Goal: Information Seeking & Learning: Learn about a topic

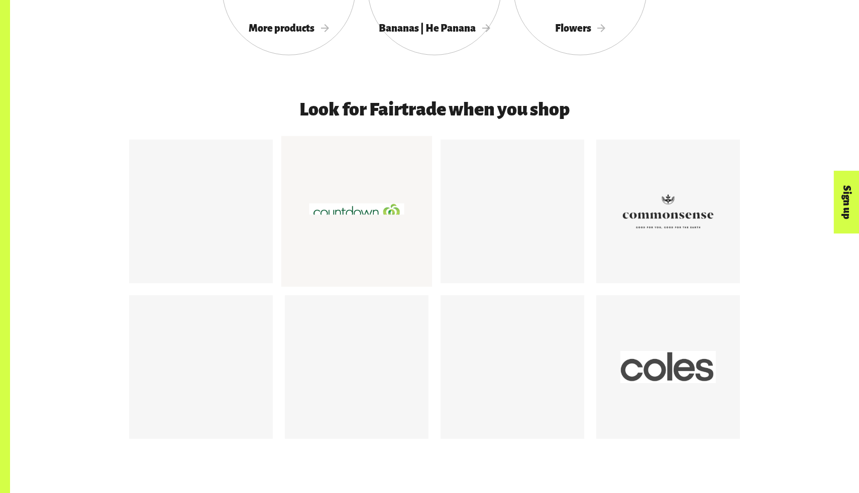
scroll to position [1308, 0]
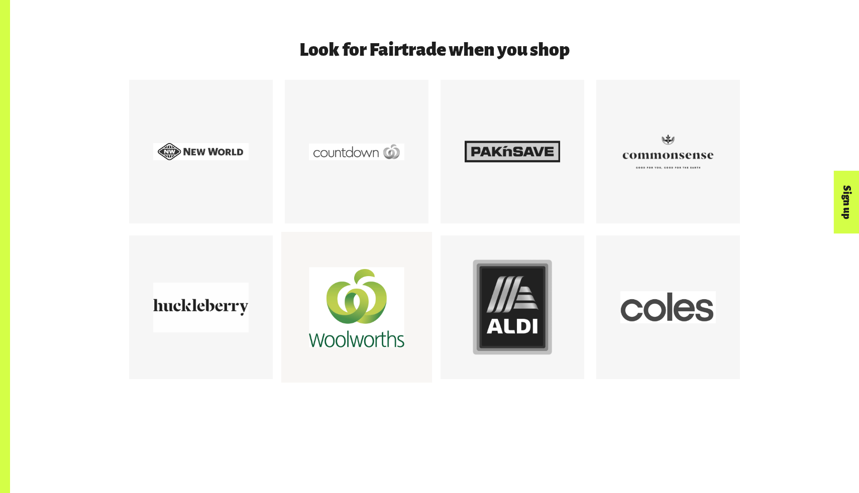
click at [363, 335] on div at bounding box center [356, 307] width 95 height 95
click at [369, 156] on div at bounding box center [356, 151] width 95 height 95
click at [384, 154] on div at bounding box center [356, 151] width 95 height 95
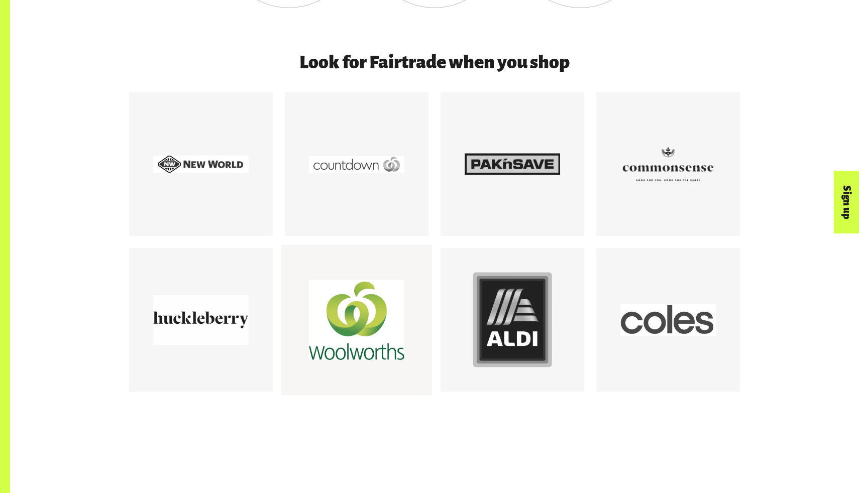
scroll to position [1293, 0]
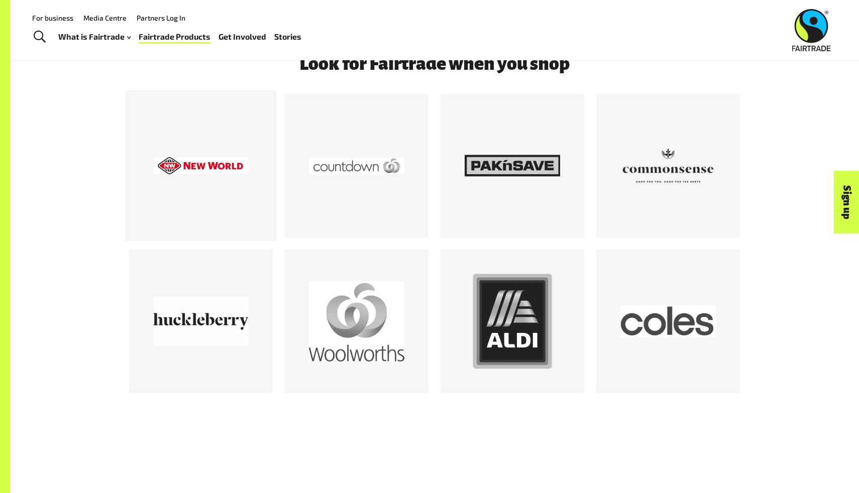
click at [218, 165] on div at bounding box center [200, 165] width 95 height 95
click at [492, 163] on div at bounding box center [511, 165] width 95 height 95
click at [379, 170] on div at bounding box center [356, 165] width 95 height 95
click at [225, 172] on div at bounding box center [200, 165] width 95 height 95
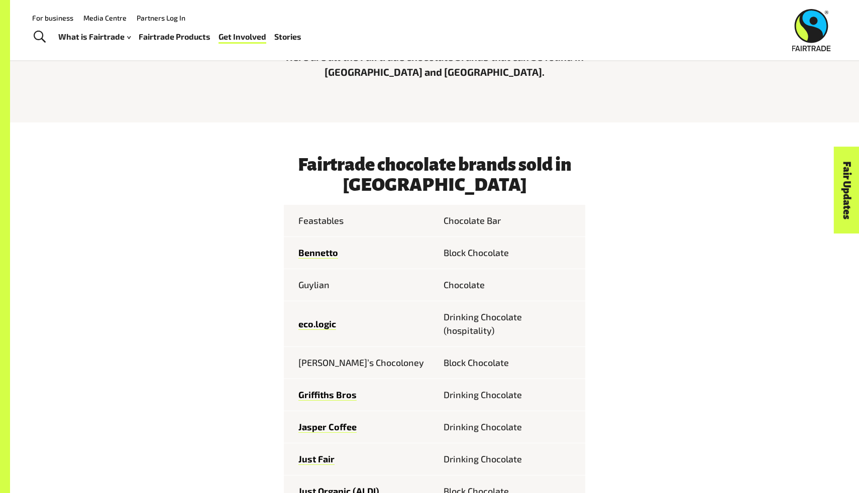
scroll to position [351, 0]
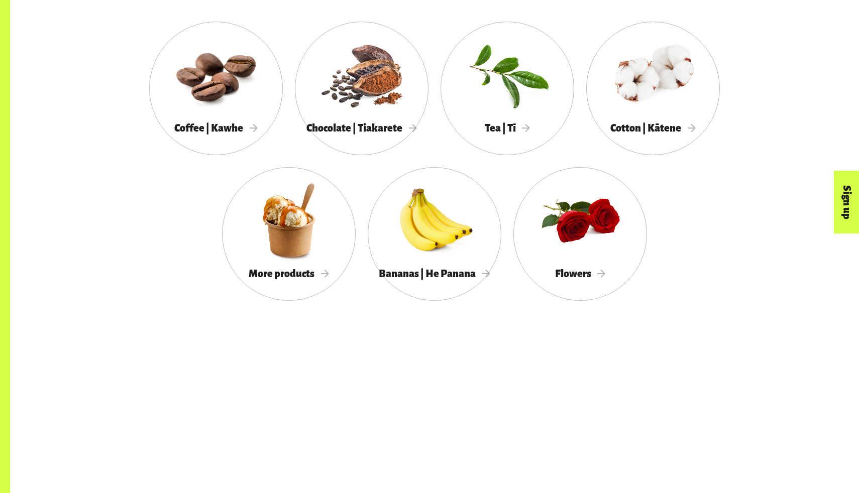
scroll to position [1034, 0]
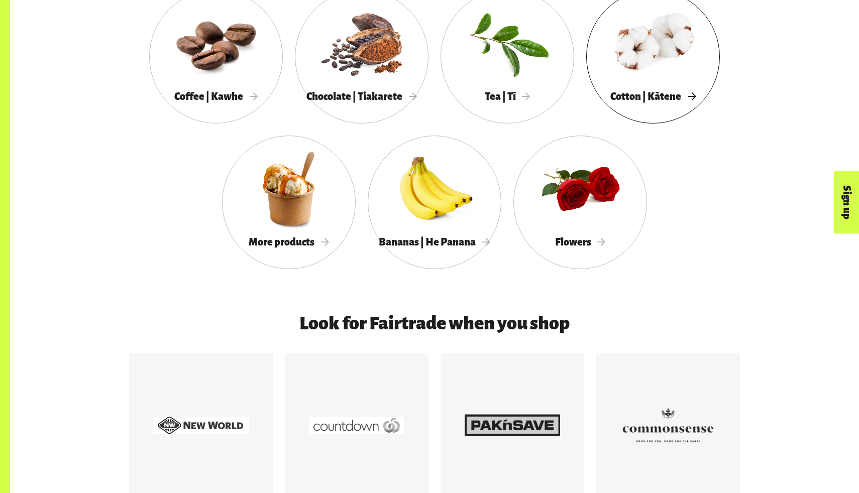
click at [638, 82] on div at bounding box center [653, 42] width 134 height 87
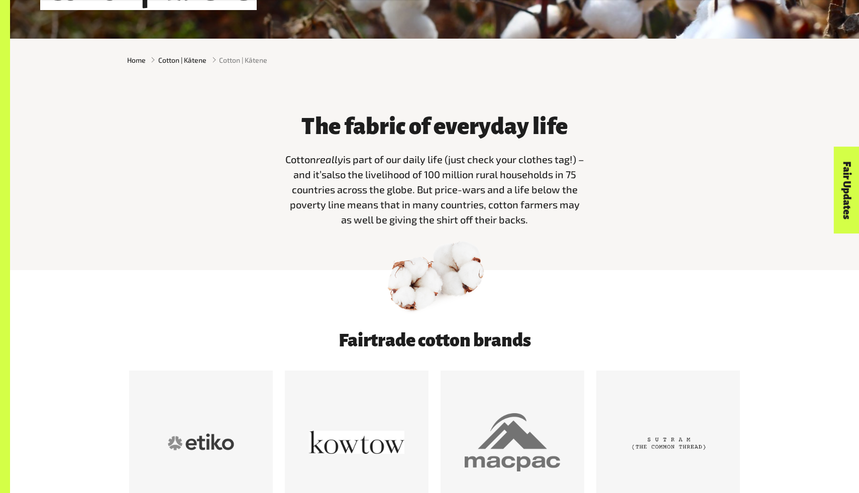
scroll to position [306, 0]
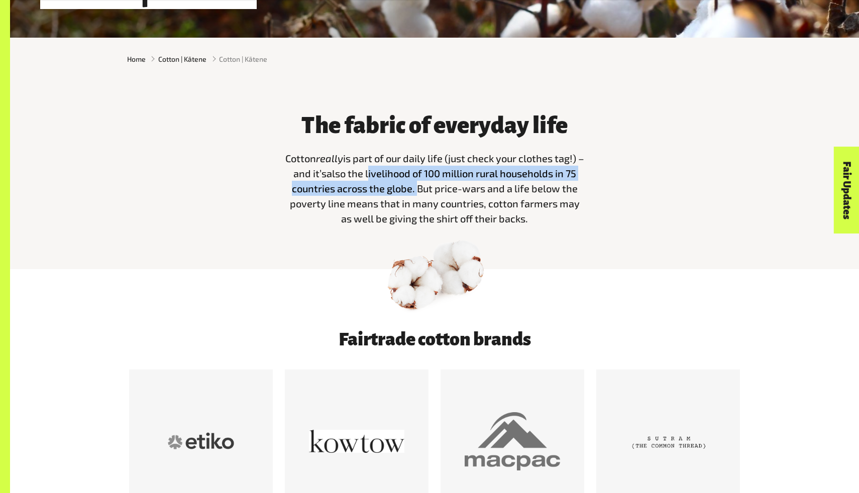
drag, startPoint x: 369, startPoint y: 174, endPoint x: 414, endPoint y: 190, distance: 48.1
click at [414, 189] on span "also the livelihood of 100 million rural households in 75 countries across the …" at bounding box center [435, 195] width 290 height 57
copy span "livelihood of 100 million rural households in 75 countries across the globe."
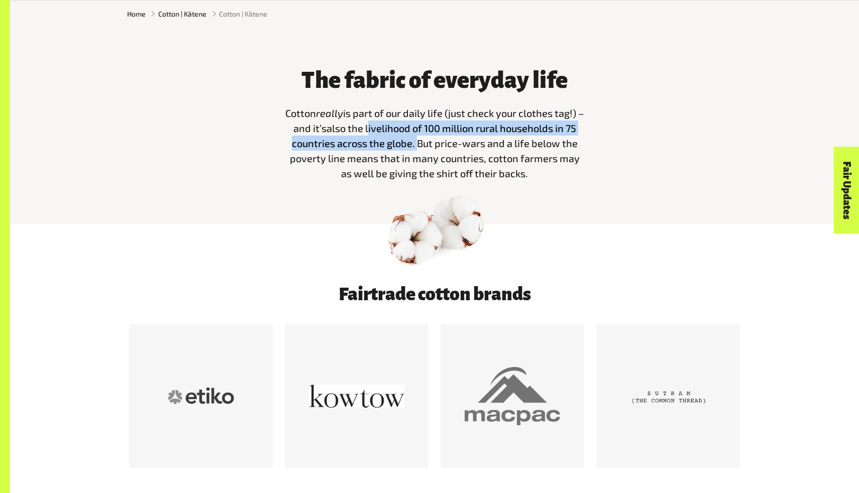
scroll to position [360, 0]
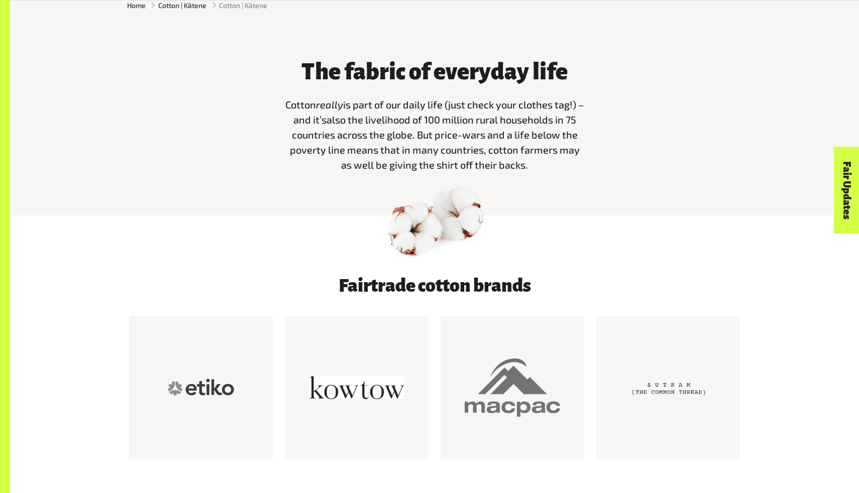
click at [322, 234] on div at bounding box center [434, 245] width 849 height 60
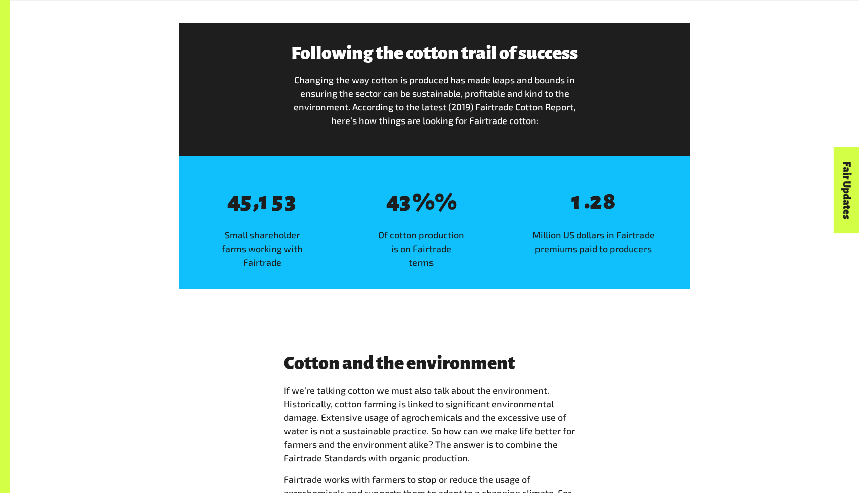
scroll to position [1629, 0]
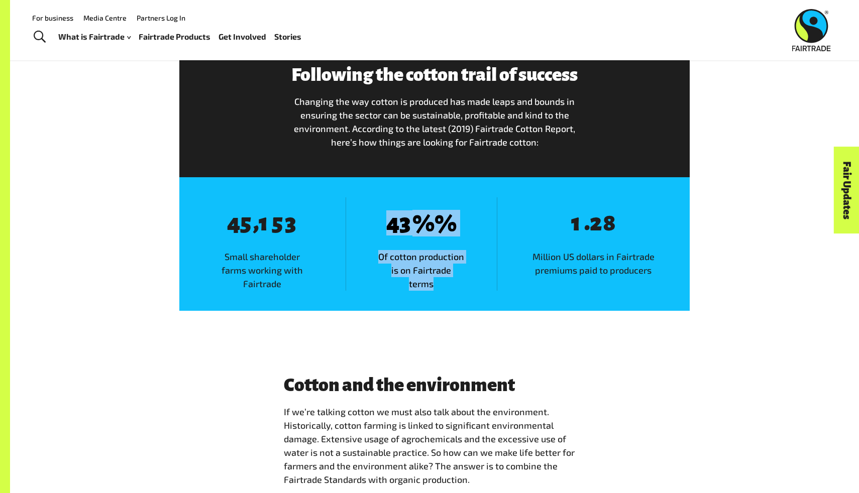
drag, startPoint x: 388, startPoint y: 229, endPoint x: 484, endPoint y: 271, distance: 104.8
click at [484, 271] on div "8 4 8 3 % % Of cotton production is on Fairtrade terms" at bounding box center [420, 243] width 151 height 93
copy div "4 8 3 % % Of cotton production is on Fairtrade terms"
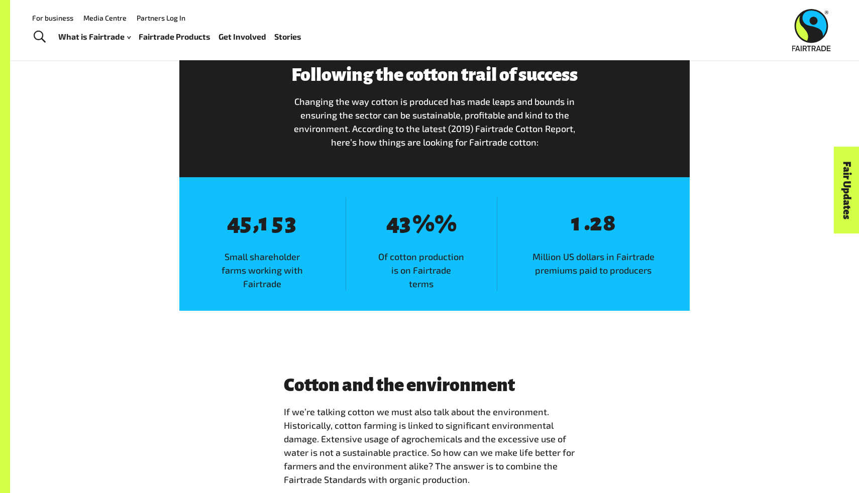
click at [324, 270] on span "Small shareholder farms working with Fairtrade" at bounding box center [262, 270] width 166 height 41
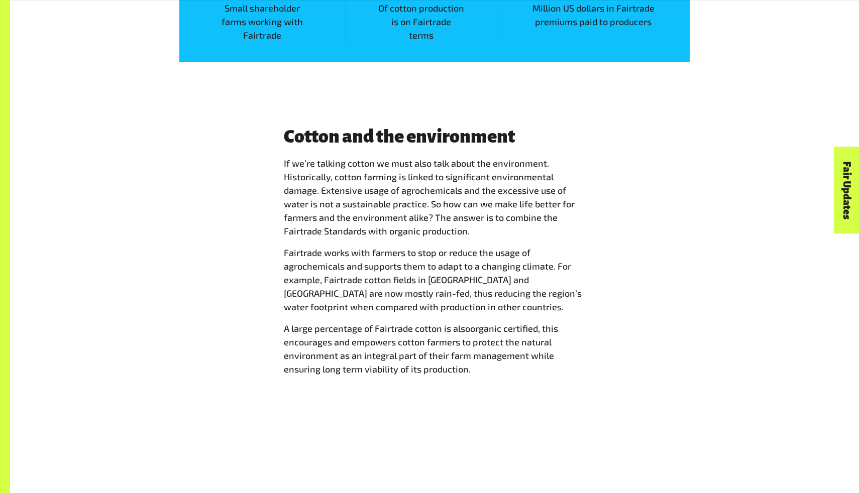
scroll to position [1879, 0]
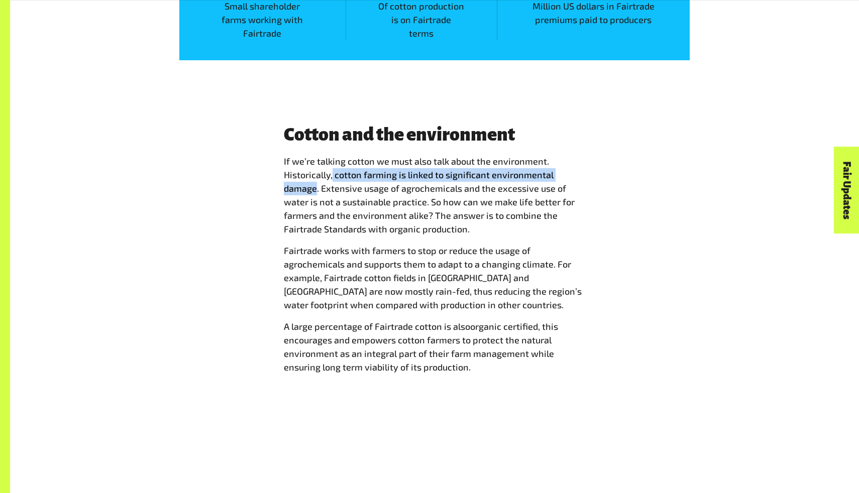
drag, startPoint x: 333, startPoint y: 173, endPoint x: 316, endPoint y: 187, distance: 22.5
click at [316, 188] on span "If we’re talking cotton we must also talk about the environment. Historically, …" at bounding box center [429, 195] width 291 height 79
copy span "cotton farming is linked to significant environmental damage"
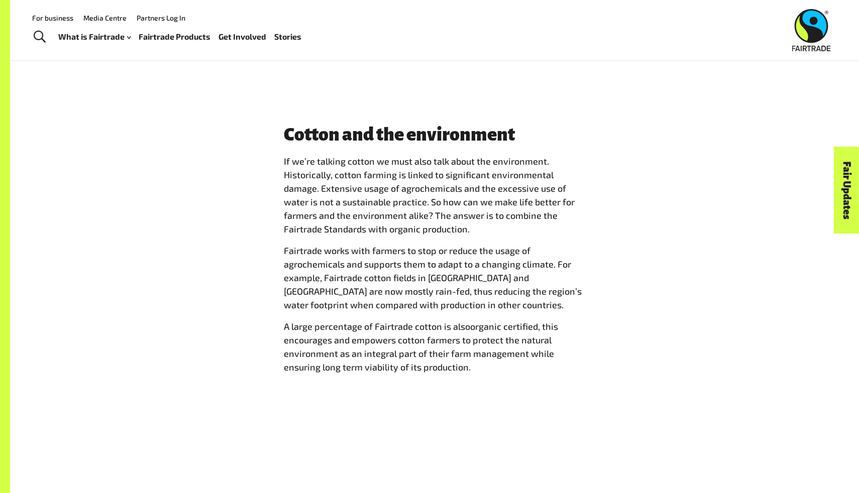
click at [361, 205] on span "If we’re talking cotton we must also talk about the environment. Historically, …" at bounding box center [429, 195] width 291 height 79
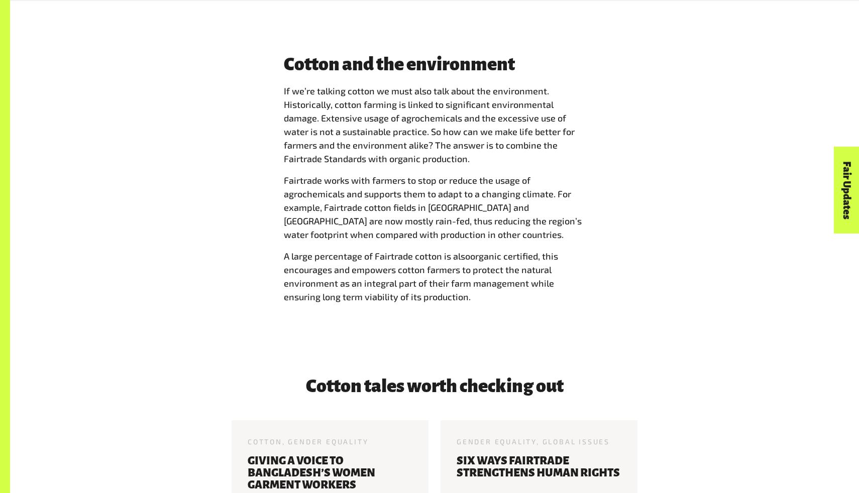
scroll to position [1951, 0]
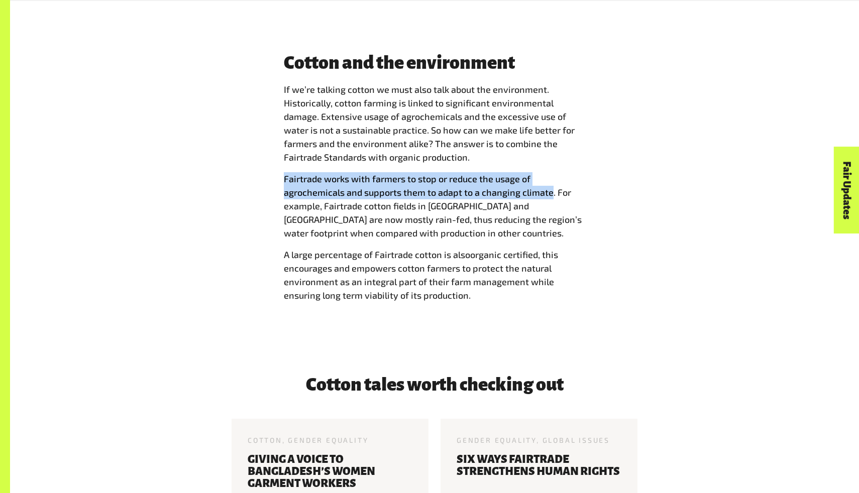
drag, startPoint x: 284, startPoint y: 178, endPoint x: 551, endPoint y: 193, distance: 267.6
click at [551, 193] on span "Fairtrade works with farmers to stop or reduce the usage of agrochemicals and s…" at bounding box center [433, 205] width 298 height 65
copy span "Fairtrade works with farmers to stop or reduce the usage of agrochemicals and s…"
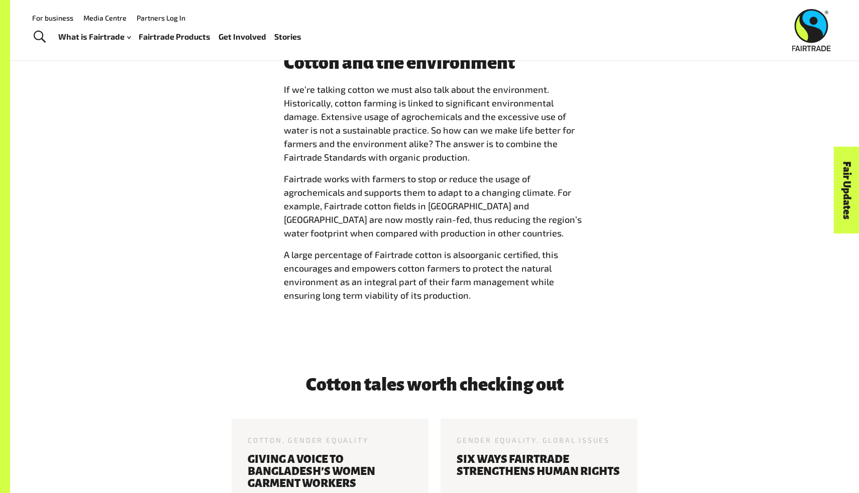
click at [429, 366] on div "Cotton tales worth checking out Cotton, Gender Equality 27 Apr 2017 Giving a vo…" at bounding box center [434, 479] width 849 height 275
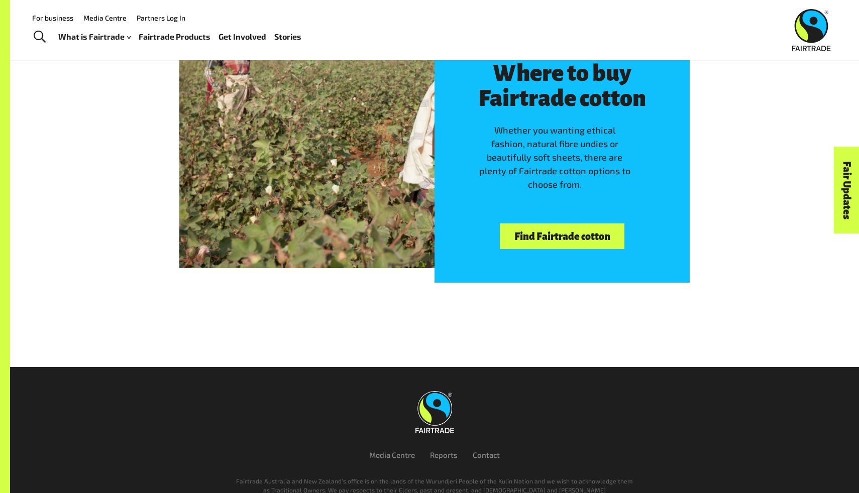
scroll to position [2820, 0]
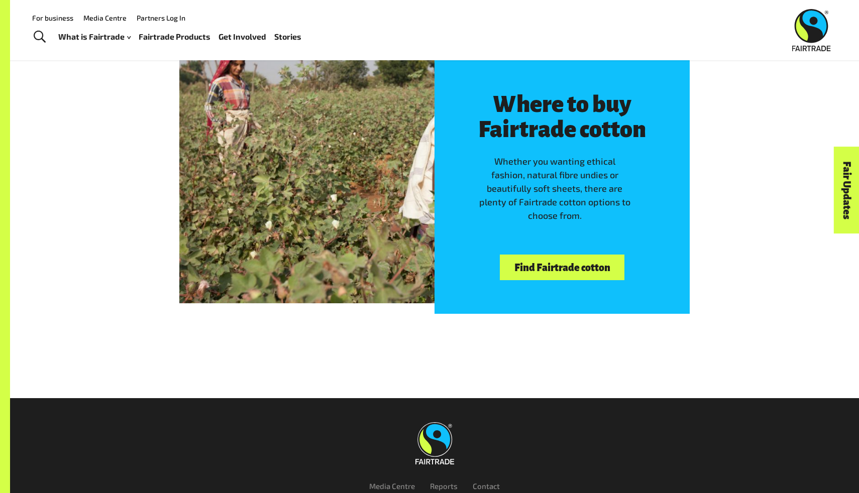
click at [536, 266] on link "Find Fairtrade cotton" at bounding box center [562, 268] width 125 height 26
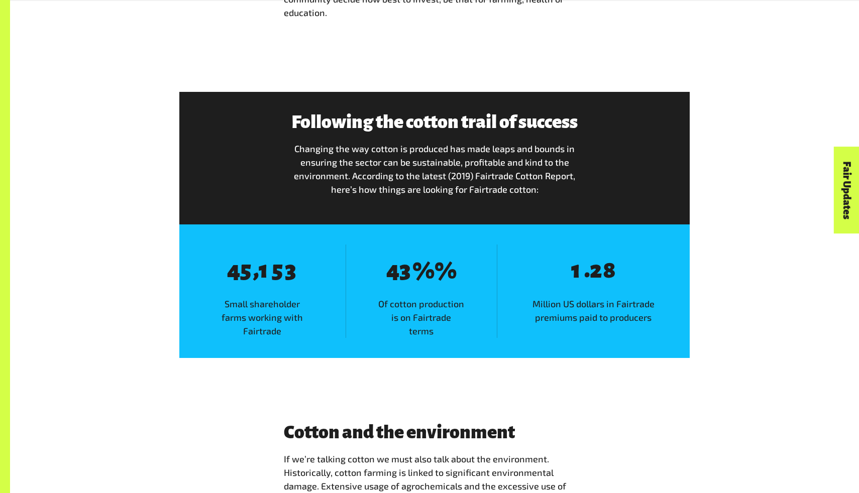
scroll to position [1893, 0]
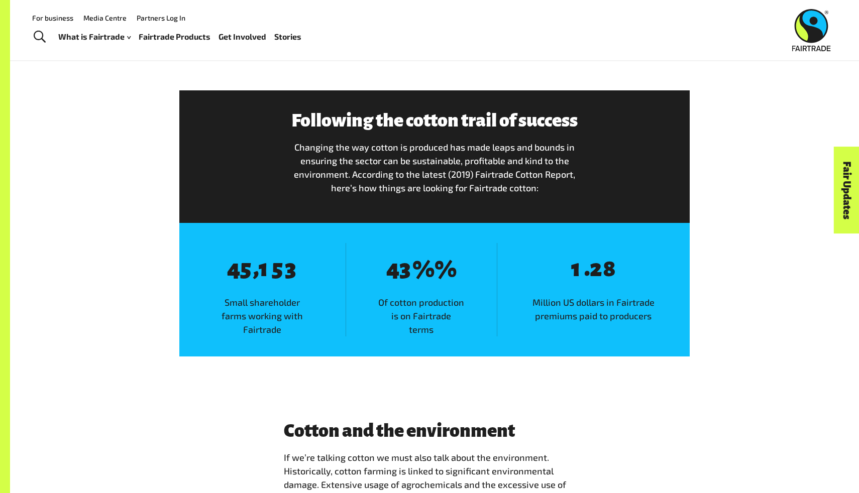
click at [128, 170] on div "Following the cotton trail of success Changing the way cotton is produced has m…" at bounding box center [434, 223] width 627 height 266
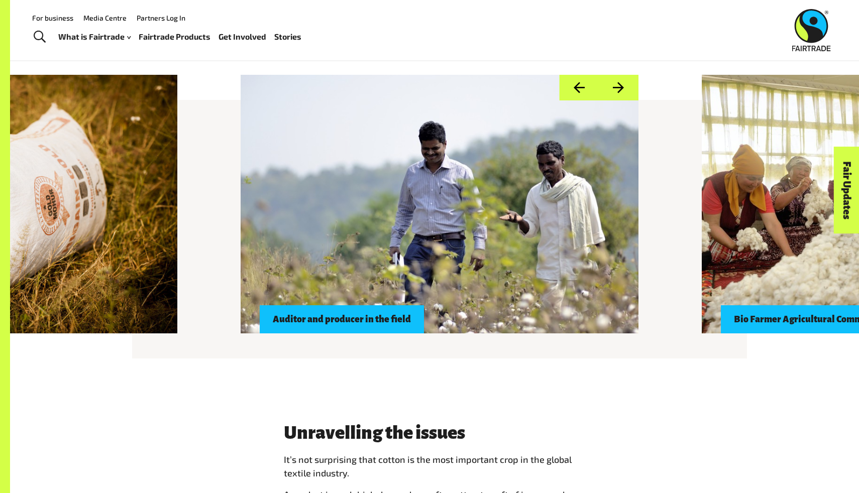
scroll to position [857, 0]
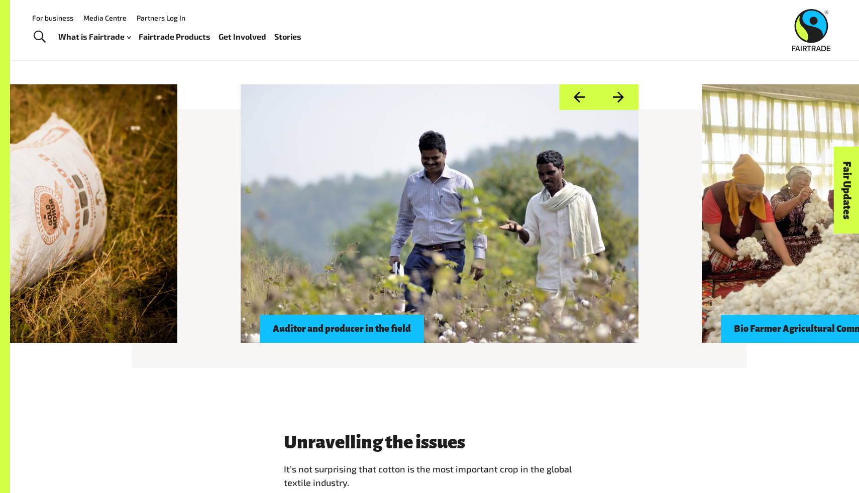
click at [622, 97] on button "Next" at bounding box center [619, 97] width 40 height 26
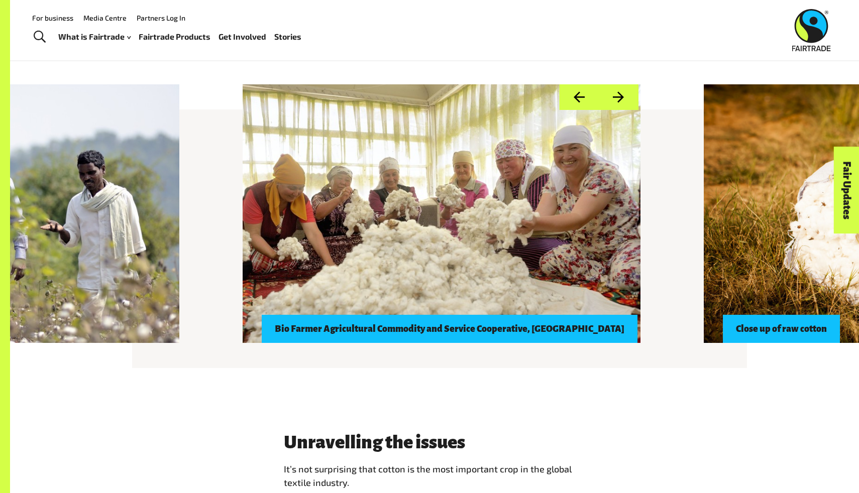
click at [573, 329] on div "Bio Farmer Agricultural Commodity and Service Cooperative, [GEOGRAPHIC_DATA]" at bounding box center [450, 329] width 376 height 28
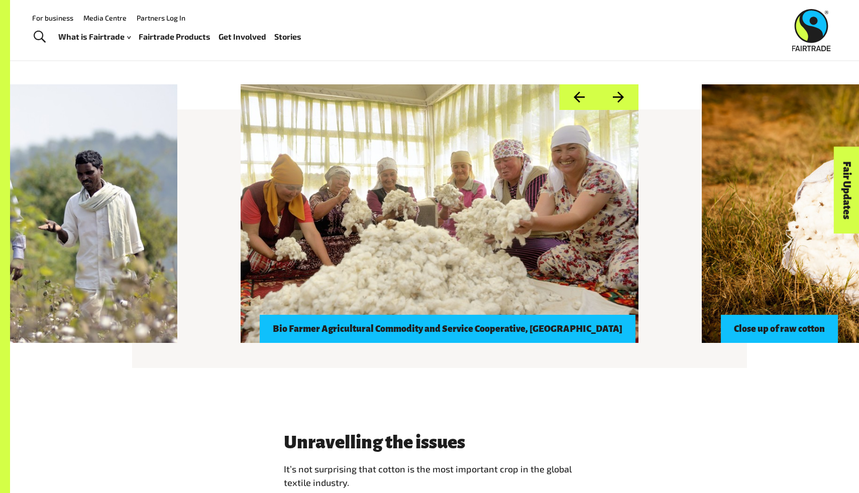
click at [624, 97] on button "Next" at bounding box center [619, 97] width 40 height 26
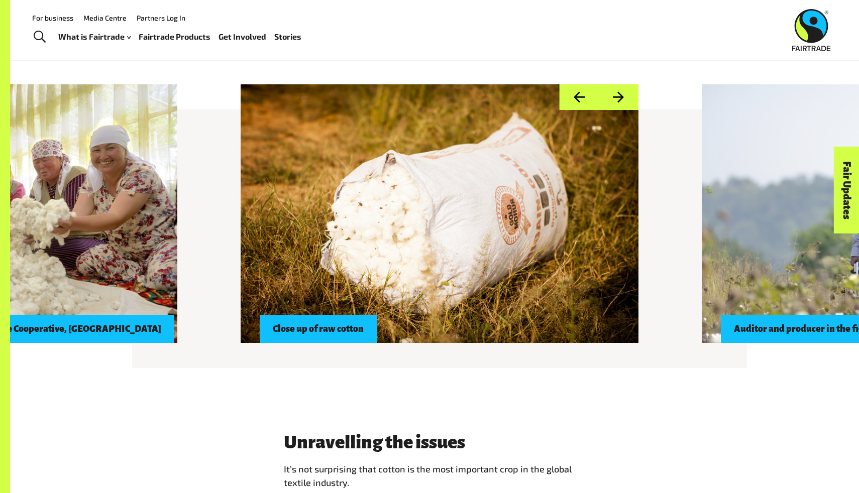
click at [624, 97] on button "Next" at bounding box center [619, 97] width 40 height 26
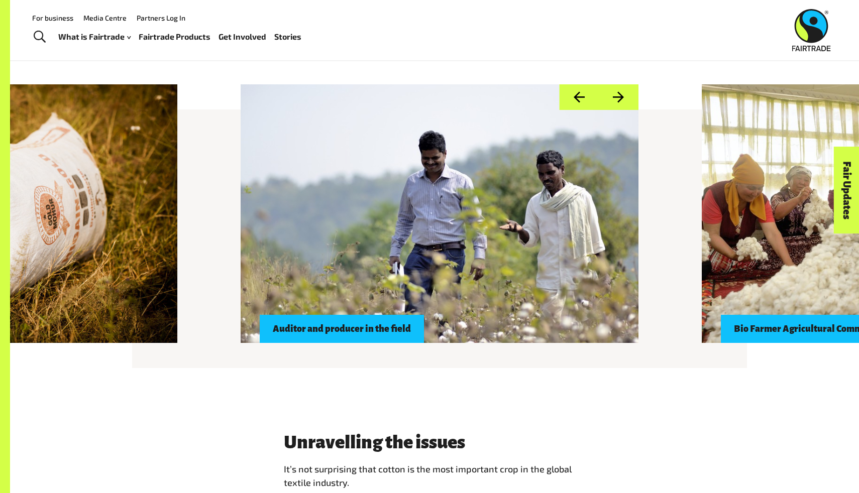
click at [624, 97] on button "Next" at bounding box center [619, 97] width 40 height 26
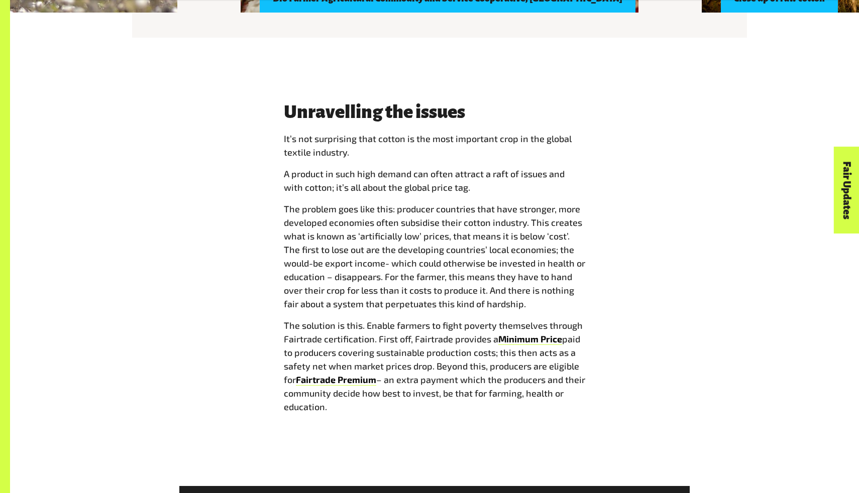
scroll to position [1187, 0]
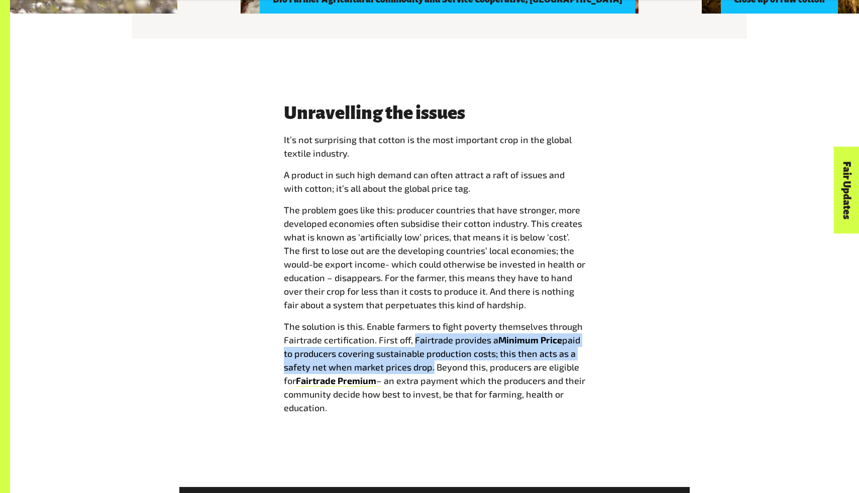
drag, startPoint x: 413, startPoint y: 339, endPoint x: 431, endPoint y: 368, distance: 34.0
click at [431, 368] on p "The solution is this. Enable farmers to fight poverty themselves through Fairtr…" at bounding box center [434, 367] width 301 height 95
copy p "Fairtrade provides a Minimum Price paid to producers covering sustainable produ…"
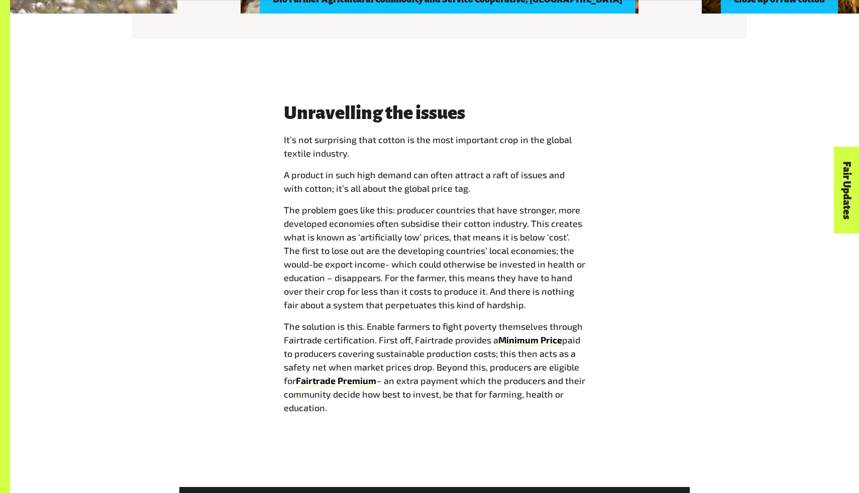
click at [485, 280] on span "The problem goes like this: producer countries that have stronger, more develop…" at bounding box center [434, 257] width 301 height 106
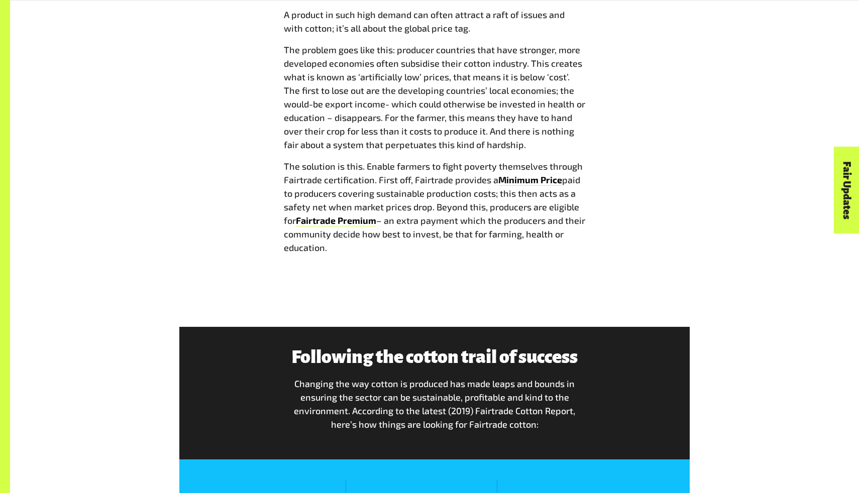
scroll to position [1353, 0]
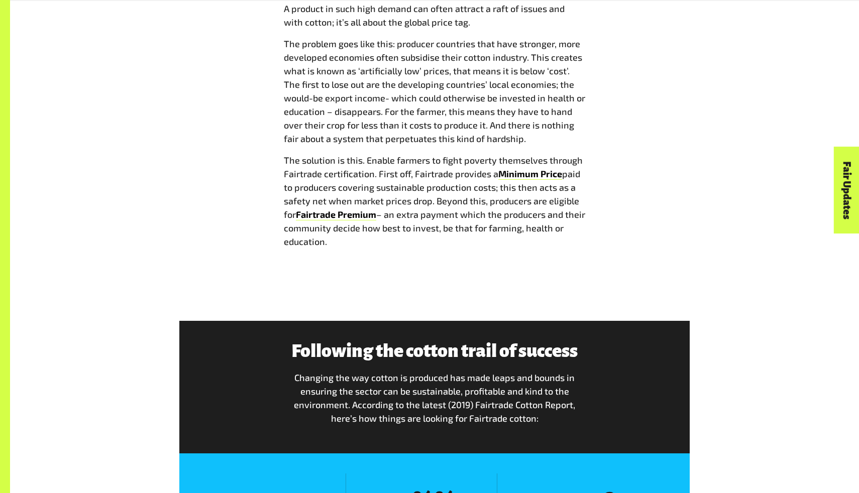
click at [843, 179] on link "Fair Updates" at bounding box center [847, 190] width 26 height 87
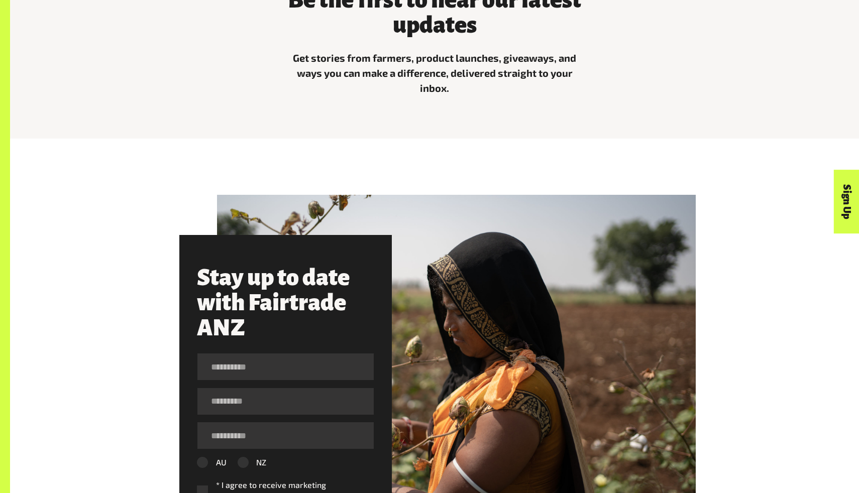
scroll to position [563, 0]
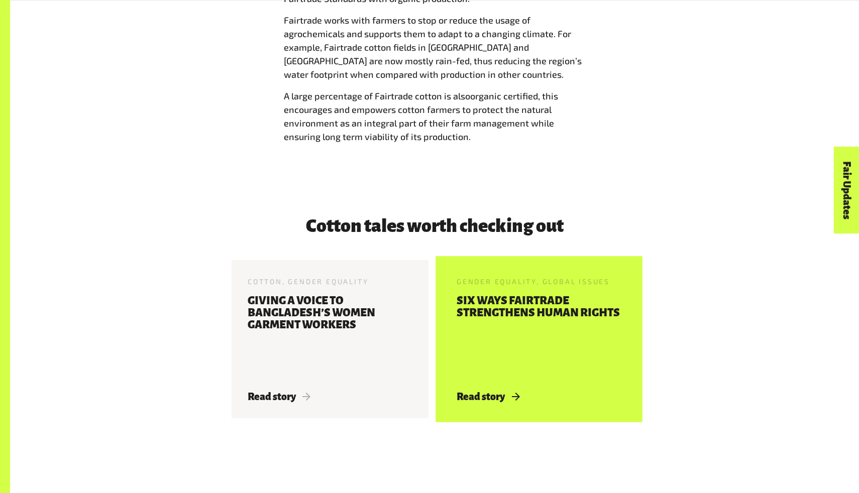
scroll to position [2945, 0]
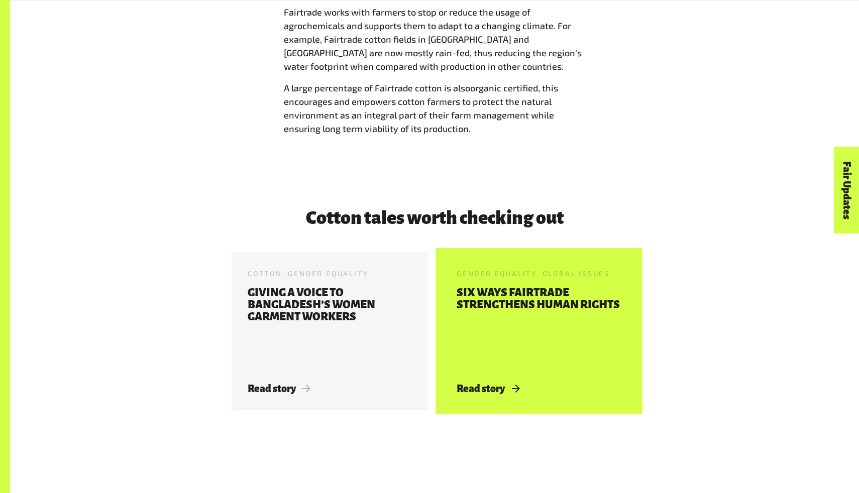
click at [483, 391] on span "Read story" at bounding box center [487, 388] width 63 height 11
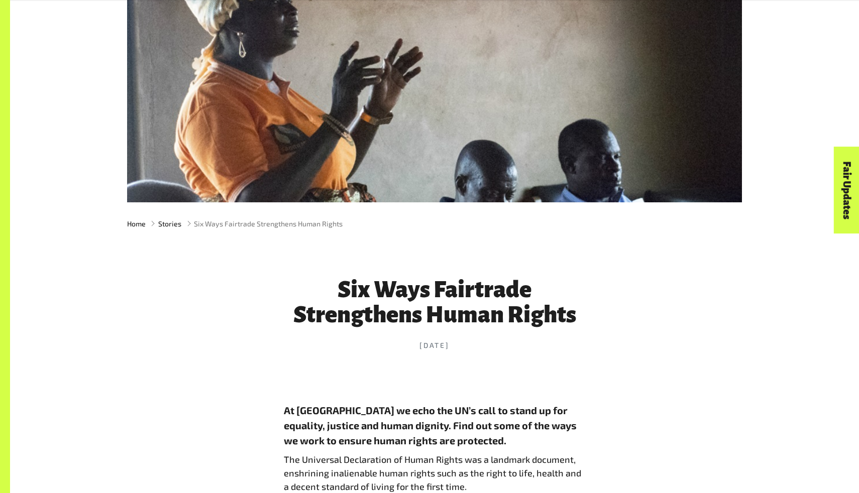
scroll to position [157, 0]
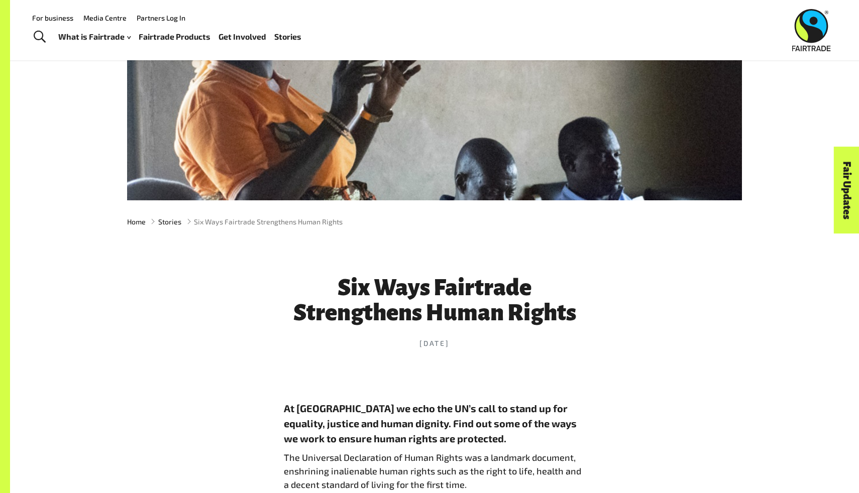
click at [819, 29] on img at bounding box center [811, 30] width 39 height 42
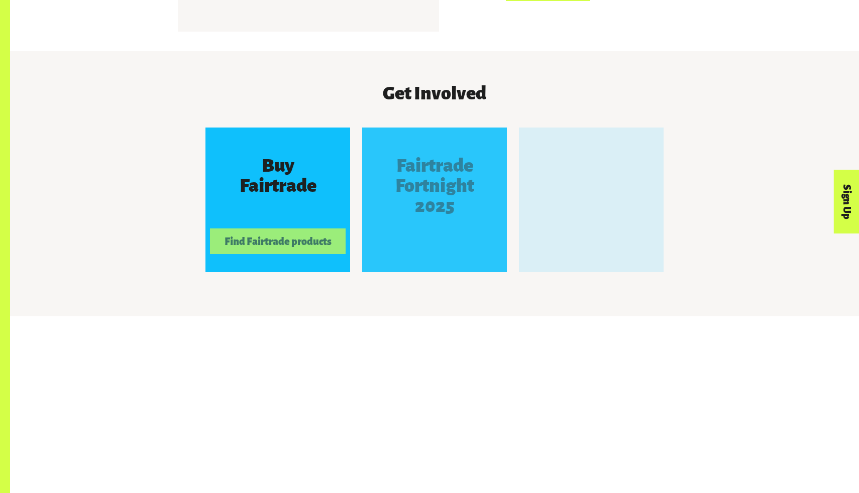
scroll to position [951, 0]
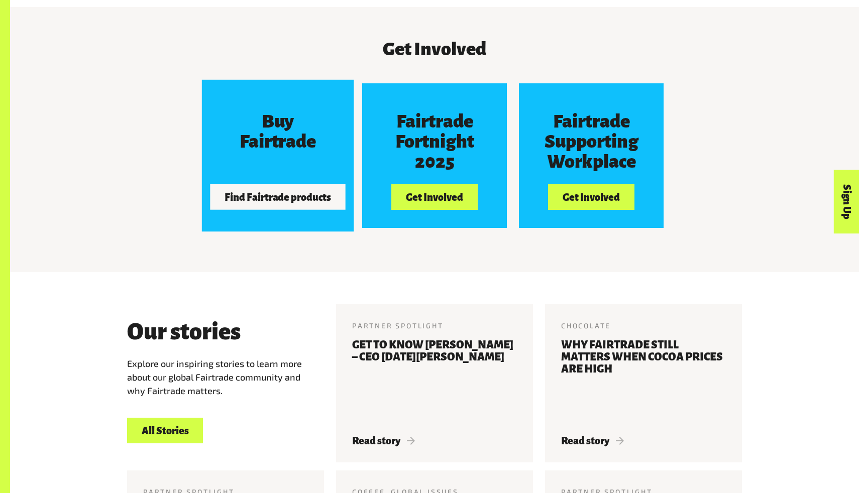
click at [318, 201] on button "Find Fairtrade products" at bounding box center [278, 196] width 136 height 25
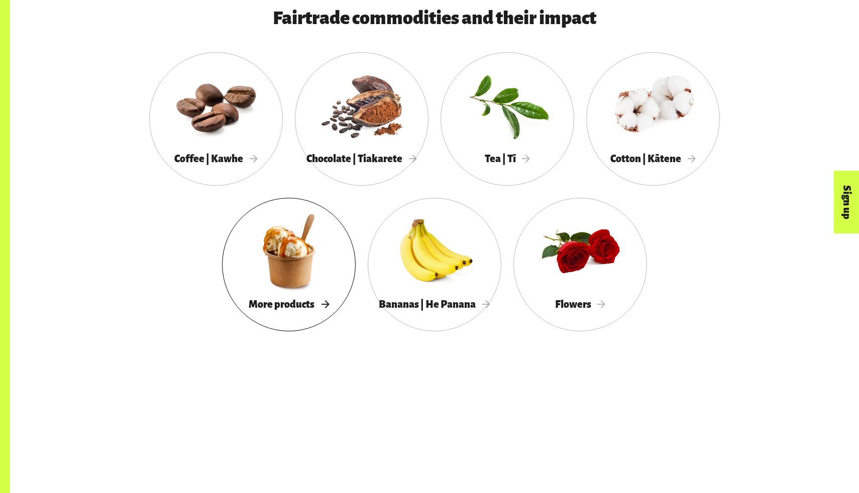
scroll to position [997, 0]
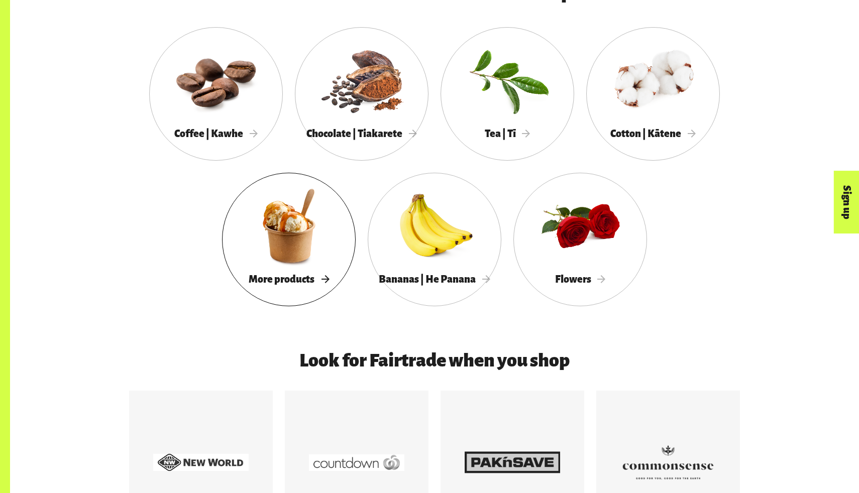
click at [303, 280] on span "More products" at bounding box center [289, 279] width 80 height 11
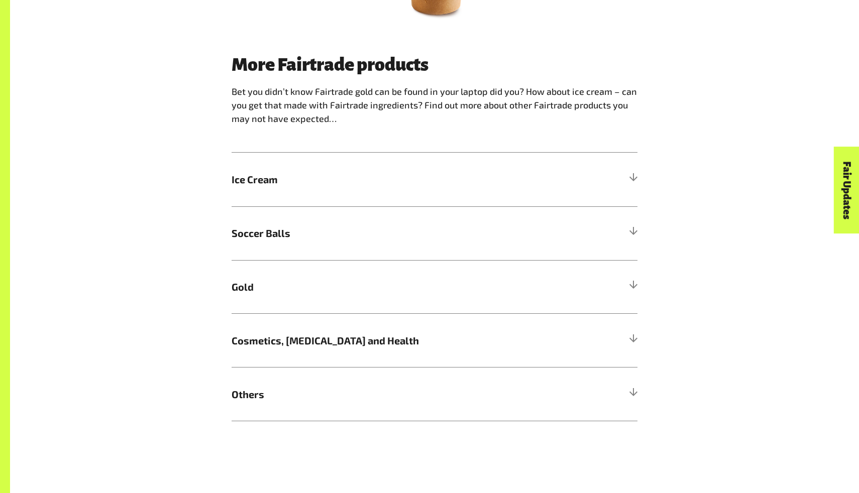
scroll to position [624, 0]
click at [313, 290] on span "Gold" at bounding box center [383, 285] width 304 height 15
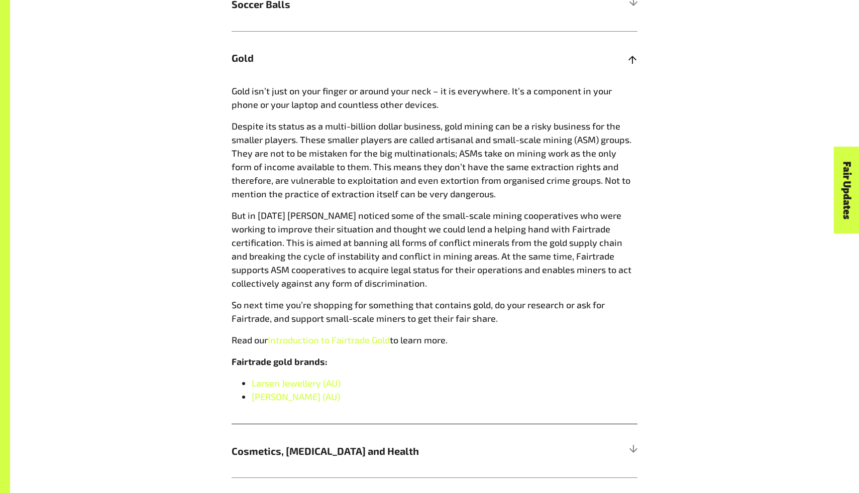
scroll to position [863, 0]
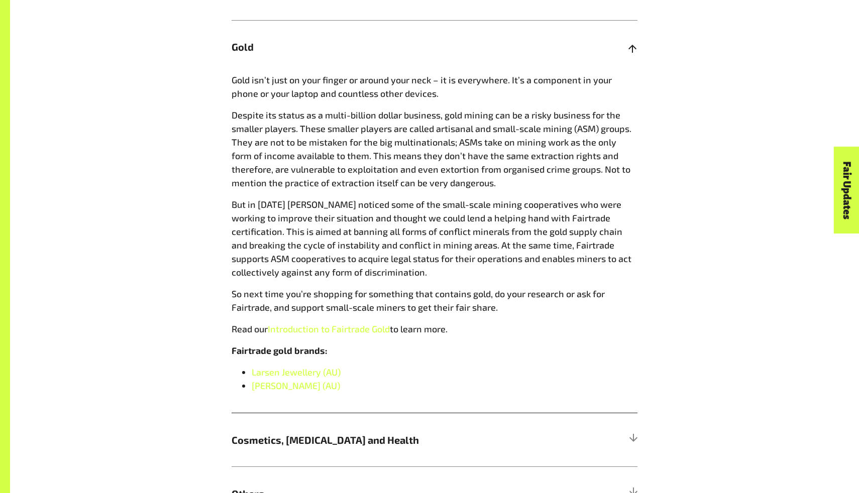
click at [411, 70] on h5 "Gold" at bounding box center [434, 47] width 406 height 54
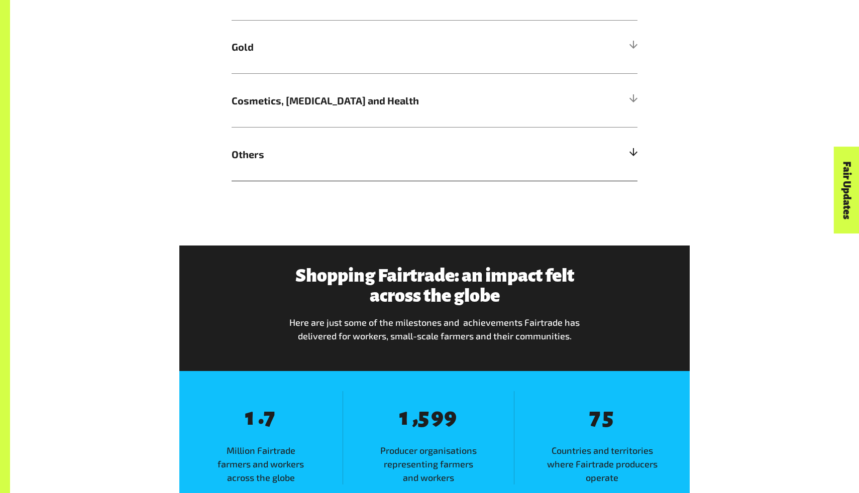
click at [355, 153] on span "Others" at bounding box center [383, 154] width 304 height 15
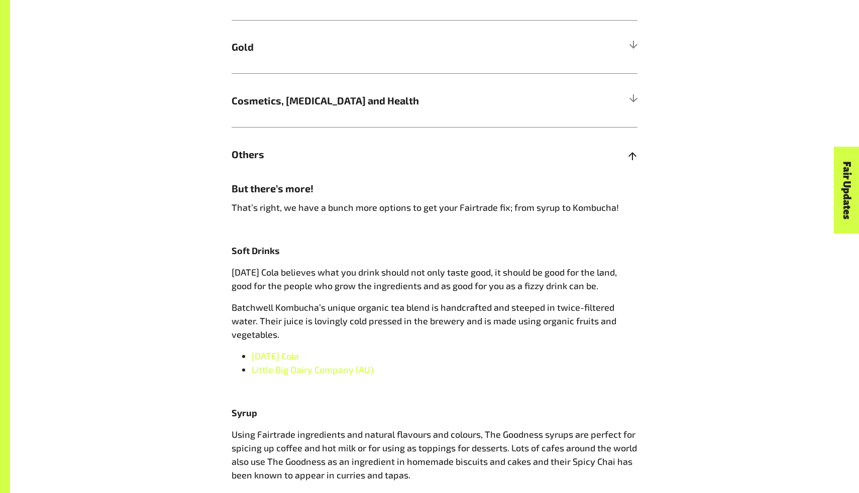
click at [357, 155] on span "Others" at bounding box center [383, 154] width 304 height 15
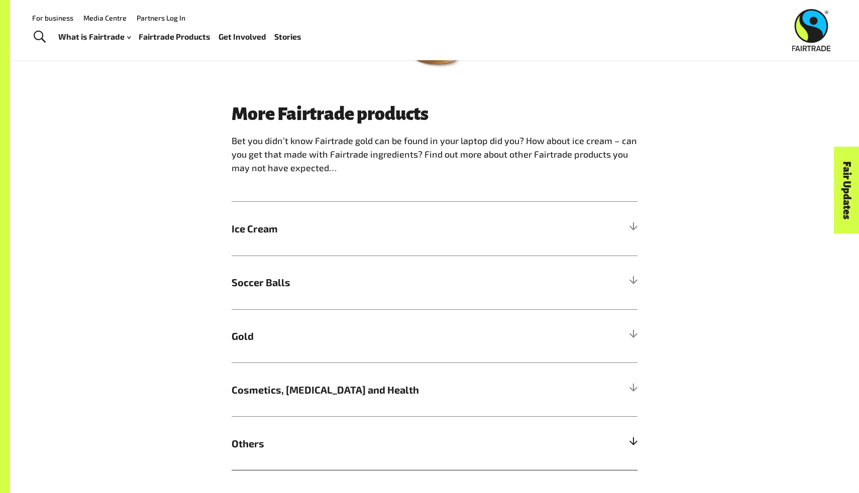
scroll to position [555, 0]
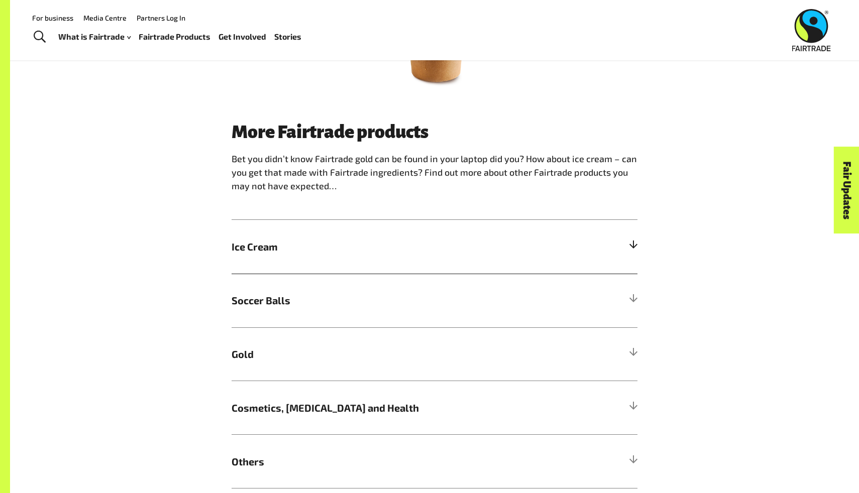
click at [315, 249] on span "Ice Cream" at bounding box center [383, 246] width 304 height 15
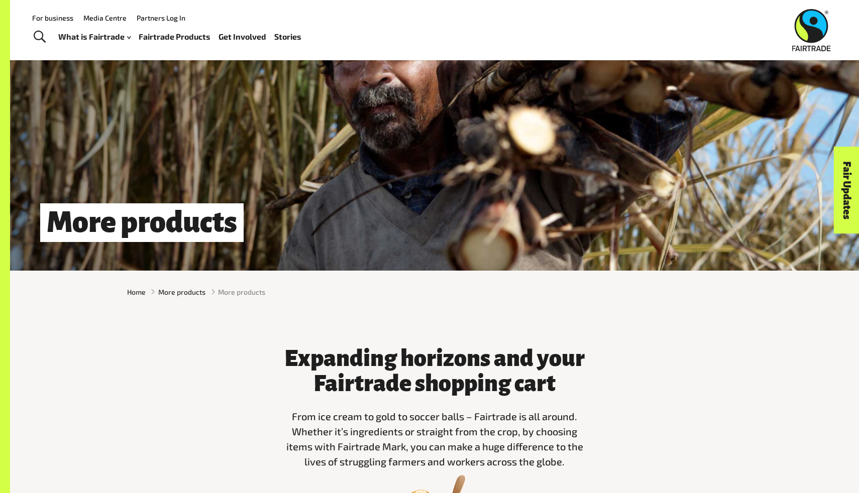
scroll to position [0, 0]
